Goal: Transaction & Acquisition: Obtain resource

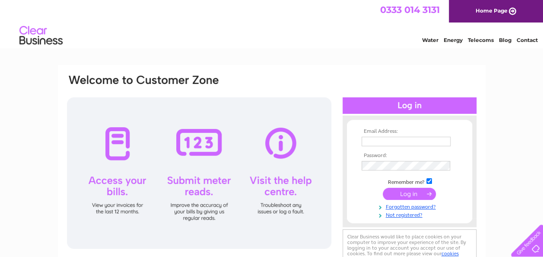
type input "[EMAIL_ADDRESS][DOMAIN_NAME]"
click at [409, 191] on input "submit" at bounding box center [409, 194] width 53 height 12
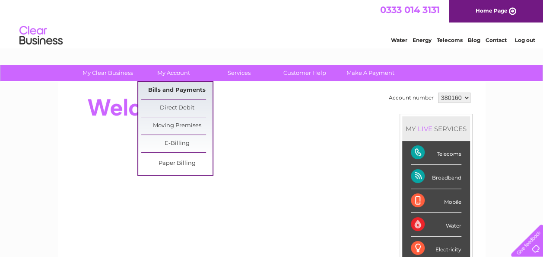
click at [168, 89] on link "Bills and Payments" at bounding box center [176, 90] width 71 height 17
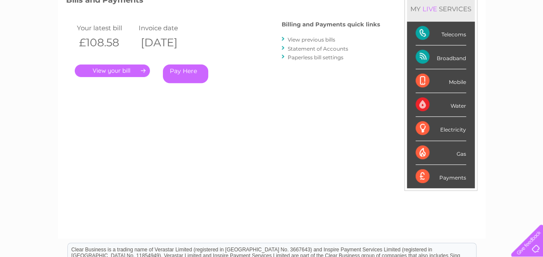
scroll to position [86, 0]
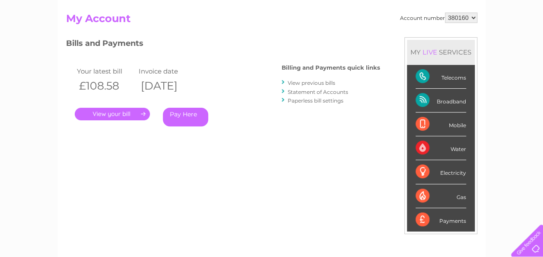
click at [109, 114] on link "." at bounding box center [112, 114] width 75 height 13
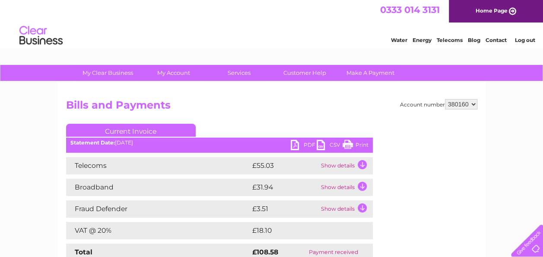
scroll to position [43, 0]
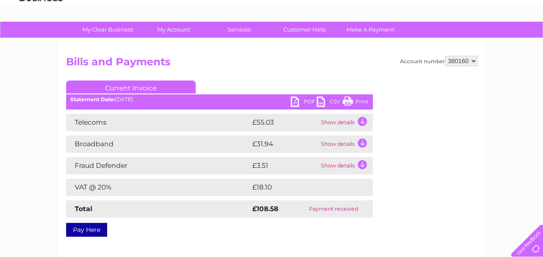
click at [300, 103] on link "PDF" at bounding box center [304, 102] width 26 height 13
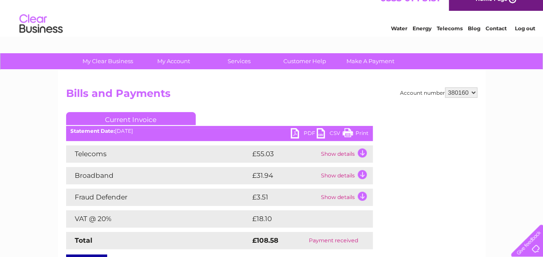
scroll to position [0, 0]
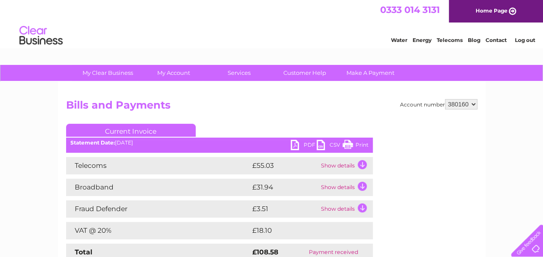
drag, startPoint x: 524, startPoint y: 41, endPoint x: 506, endPoint y: 41, distance: 18.6
click at [524, 41] on link "Log out" at bounding box center [525, 40] width 20 height 6
